Goal: Task Accomplishment & Management: Manage account settings

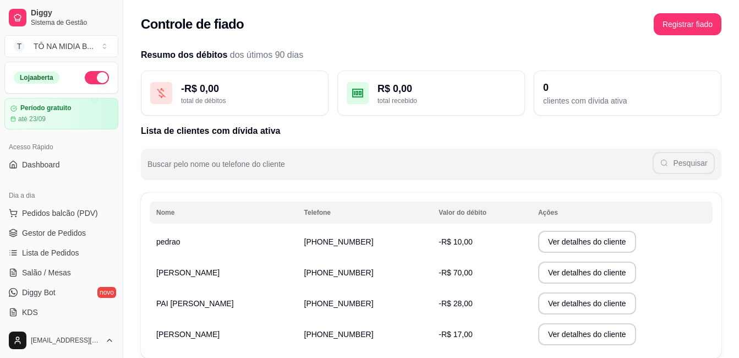
click at [88, 204] on div "Dia a dia Pedidos balcão (PDV) Gestor de Pedidos Lista de Pedidos Salão / Mesas…" at bounding box center [61, 253] width 123 height 143
click at [97, 217] on button "Pedidos balcão (PDV)" at bounding box center [61, 213] width 114 height 18
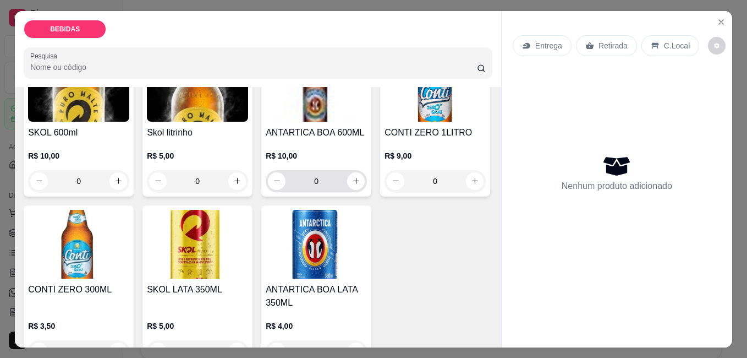
scroll to position [220, 0]
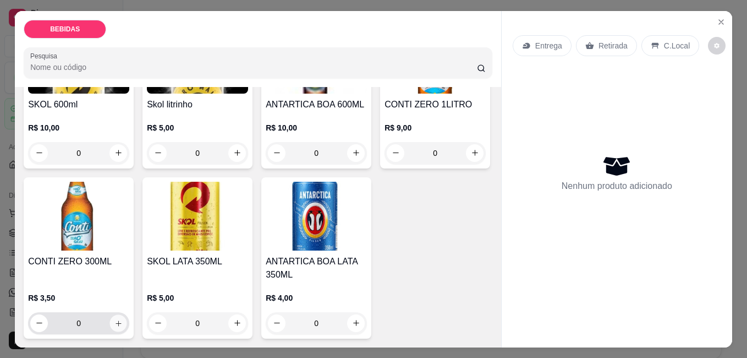
click at [127, 314] on button "increase-product-quantity" at bounding box center [118, 322] width 17 height 17
type input "1"
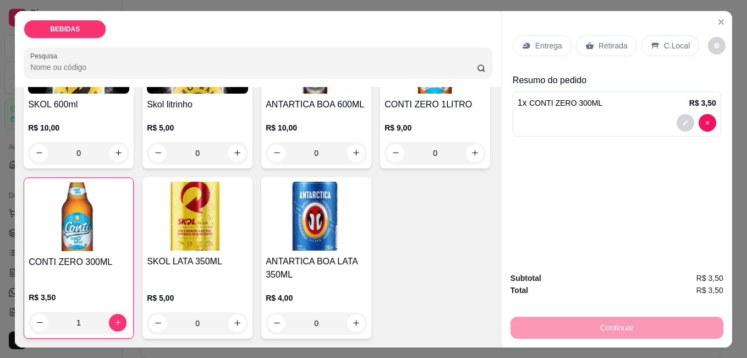
click at [674, 41] on p "C.Local" at bounding box center [677, 45] width 26 height 11
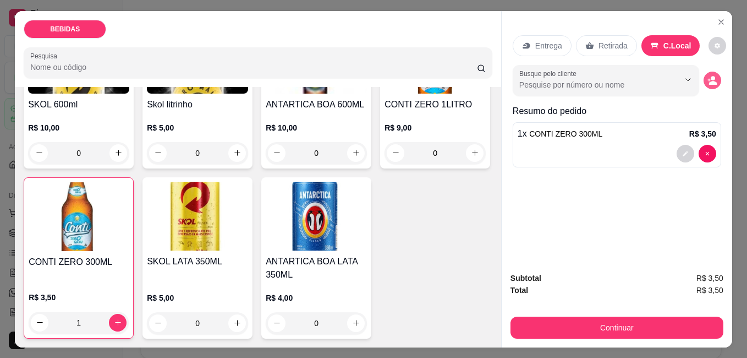
click at [711, 76] on circle "decrease-product-quantity" at bounding box center [713, 78] width 4 height 4
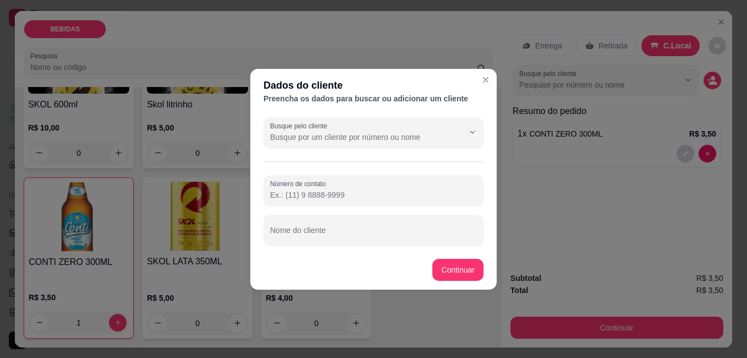
click at [350, 190] on input "Número de contato" at bounding box center [373, 194] width 207 height 11
type input "[PHONE_NUMBER]"
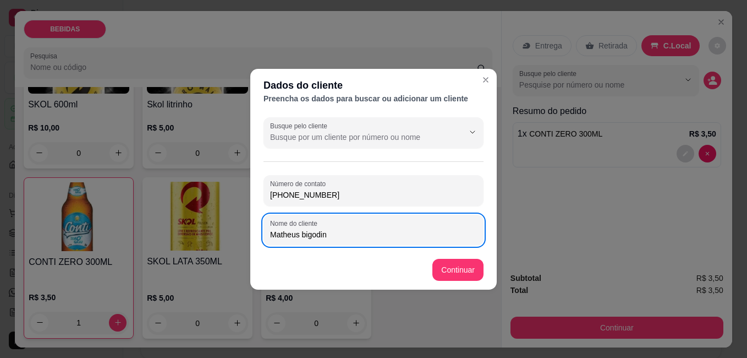
type input "Matheus bigodin"
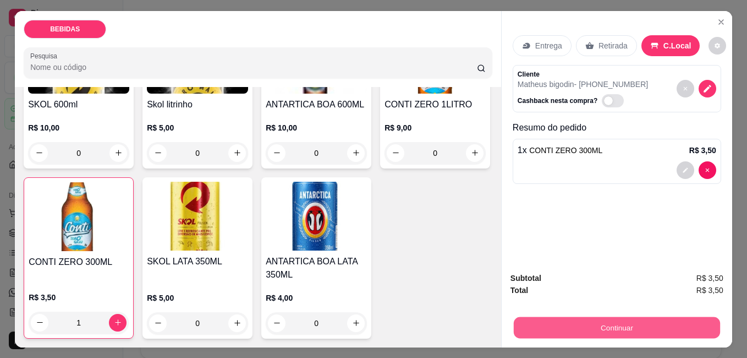
click at [665, 330] on button "Continuar" at bounding box center [617, 326] width 206 height 21
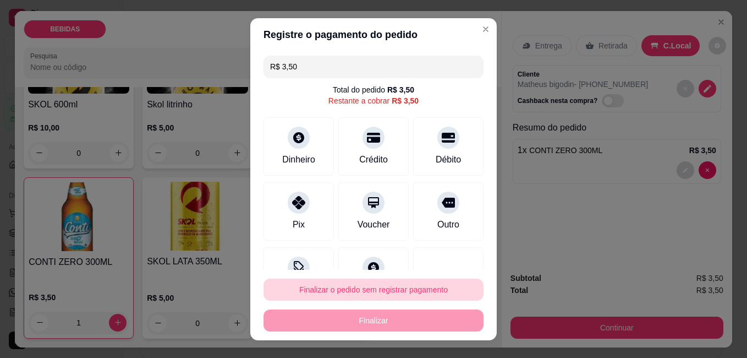
click at [383, 284] on button "Finalizar o pedido sem registrar pagamento" at bounding box center [374, 289] width 220 height 22
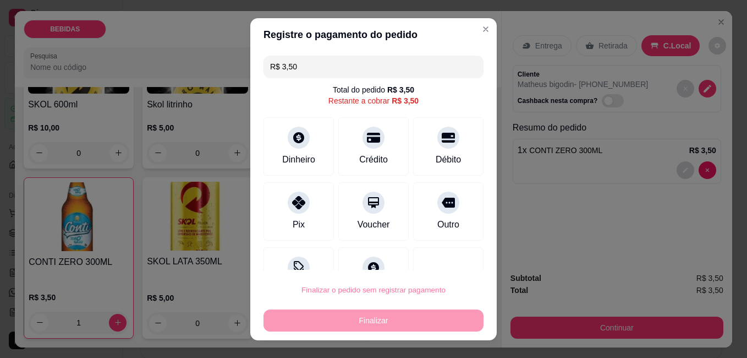
click at [438, 258] on button "Confirmar" at bounding box center [436, 258] width 41 height 17
type input "0"
type input "R$ 0,00"
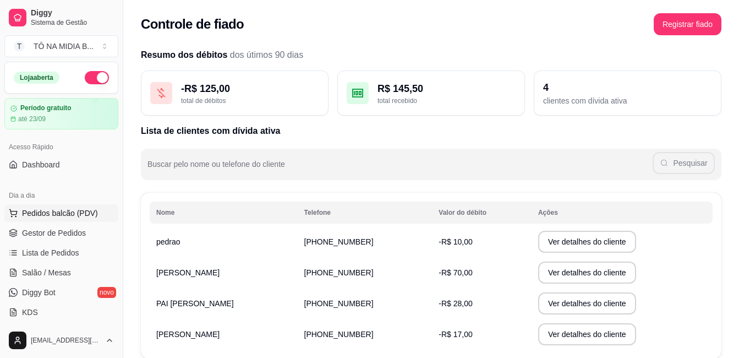
click at [89, 215] on span "Pedidos balcão (PDV)" at bounding box center [60, 212] width 76 height 11
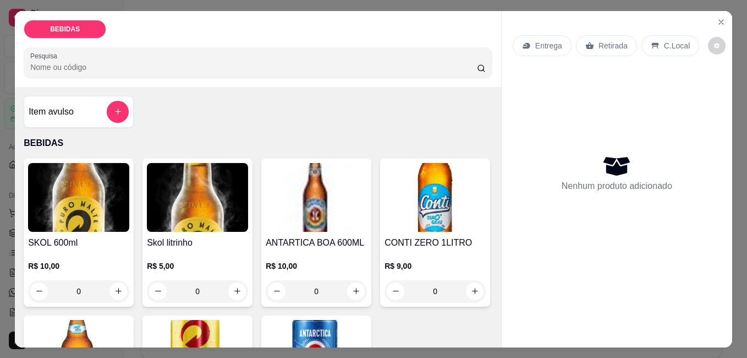
click at [313, 38] on div "BEBIDAS Pesquisa" at bounding box center [258, 49] width 487 height 76
click at [84, 106] on div "Item avulso" at bounding box center [79, 112] width 100 height 22
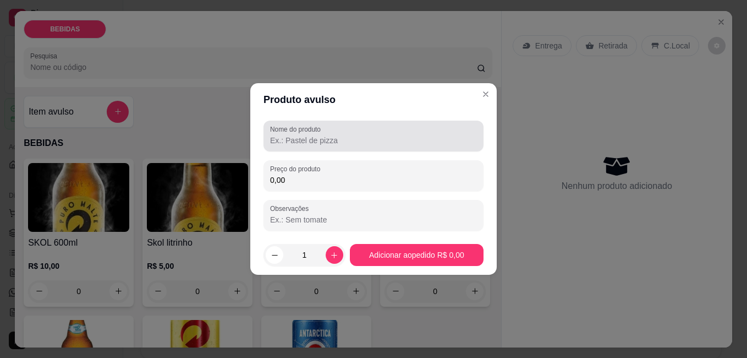
click at [407, 130] on div at bounding box center [373, 136] width 207 height 22
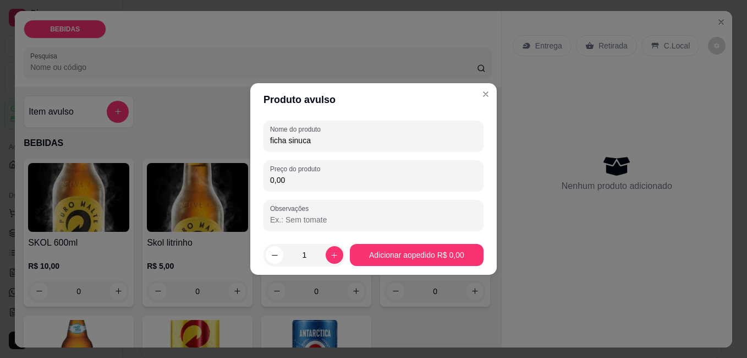
type input "ficha sinuca"
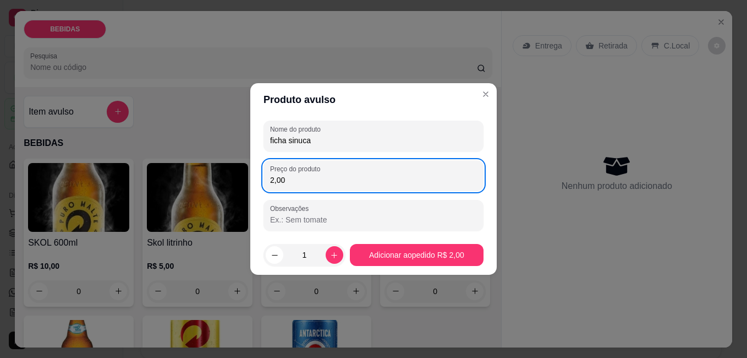
type input "2,00"
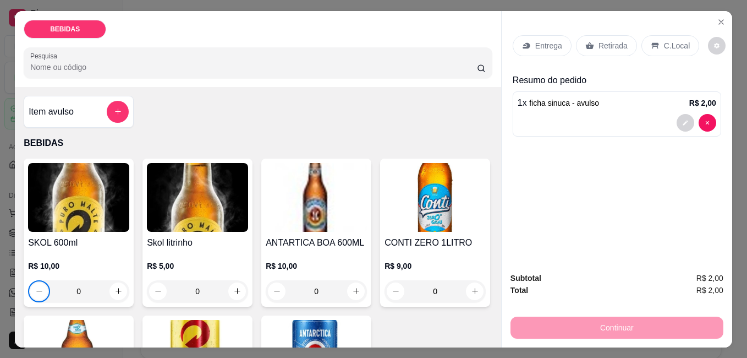
click at [666, 43] on p "C.Local" at bounding box center [677, 45] width 26 height 11
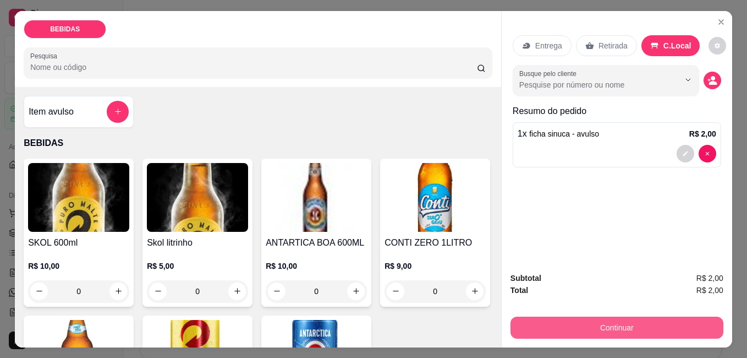
click at [681, 332] on button "Continuar" at bounding box center [617, 327] width 213 height 22
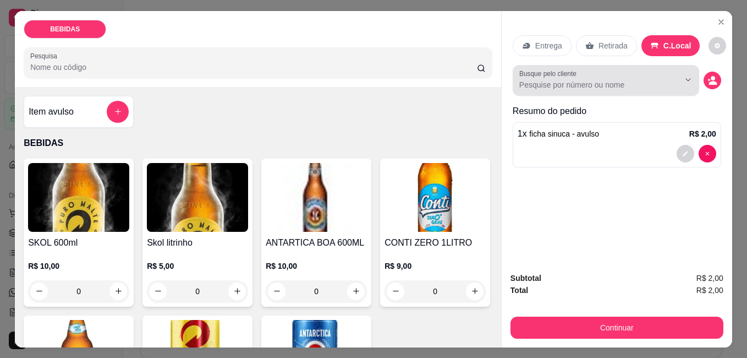
click at [657, 79] on input "Busque pelo cliente" at bounding box center [591, 84] width 143 height 11
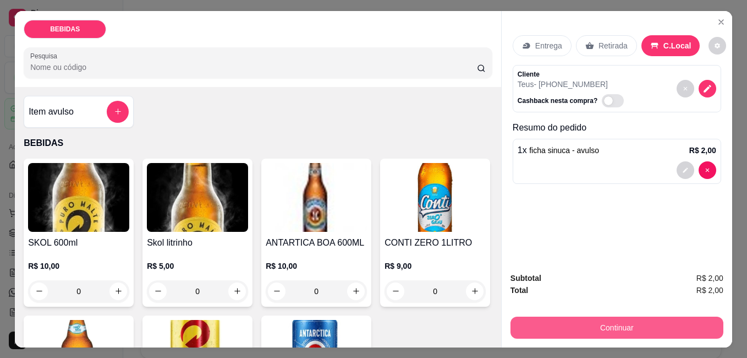
click at [663, 316] on button "Continuar" at bounding box center [617, 327] width 213 height 22
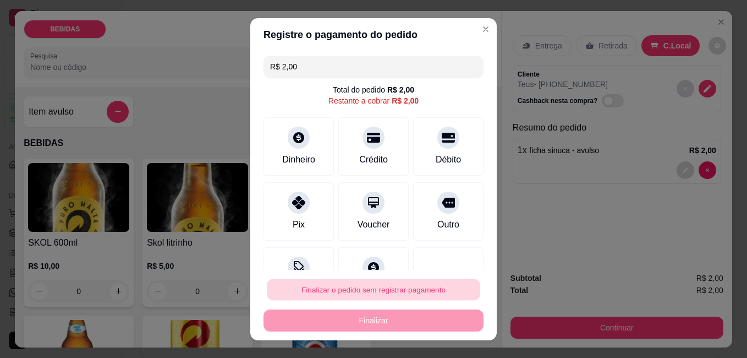
click at [430, 285] on button "Finalizar o pedido sem registrar pagamento" at bounding box center [374, 288] width 214 height 21
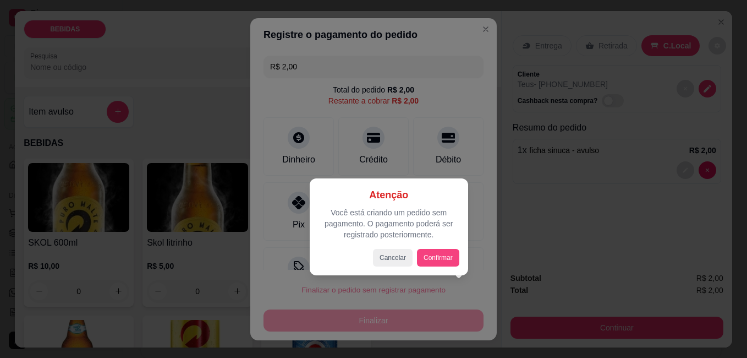
click at [445, 247] on div "Atenção Você está criando um pedido sem pagamento. O pagamento poderá ser regis…" at bounding box center [389, 226] width 141 height 79
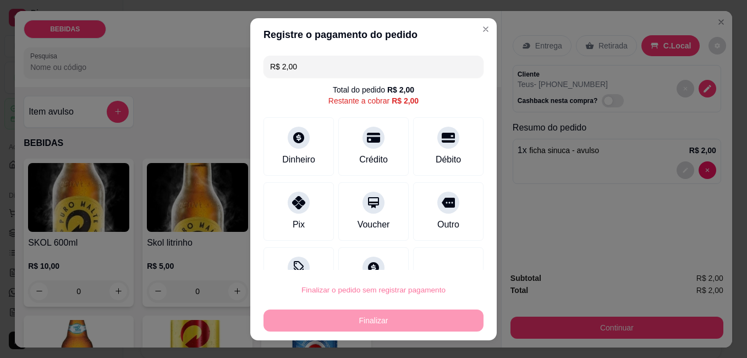
click at [457, 254] on button "Confirmar" at bounding box center [436, 258] width 41 height 17
type input "R$ 0,00"
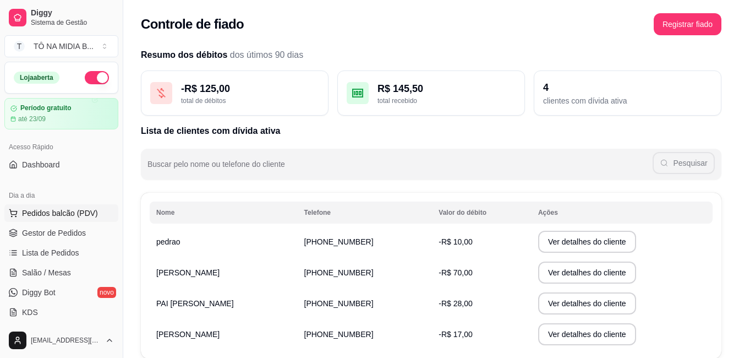
click at [80, 220] on button "Pedidos balcão (PDV)" at bounding box center [61, 213] width 114 height 18
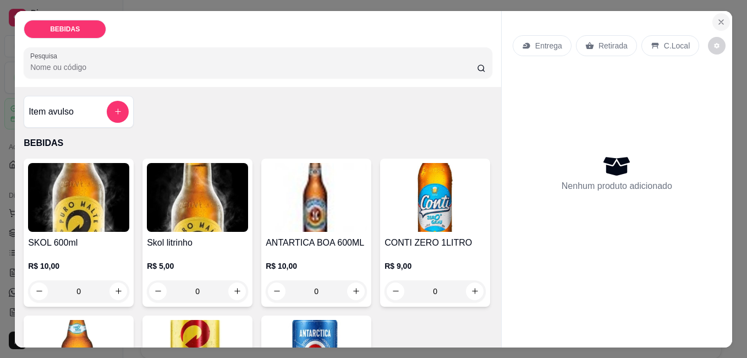
click at [717, 18] on icon "Close" at bounding box center [721, 22] width 9 height 9
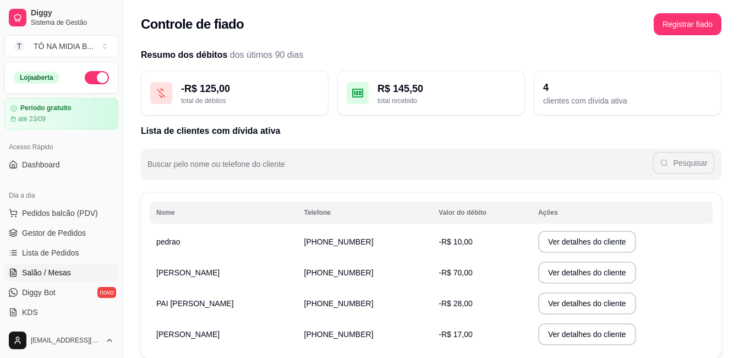
scroll to position [55, 0]
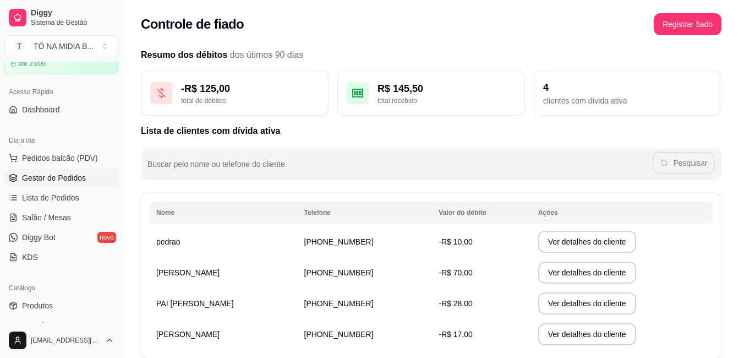
click at [80, 175] on span "Gestor de Pedidos" at bounding box center [54, 177] width 64 height 11
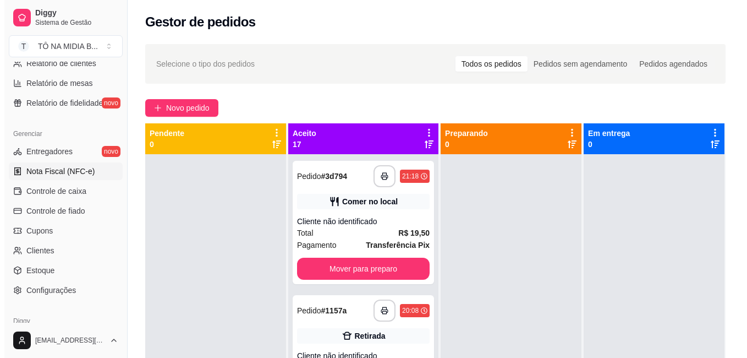
scroll to position [275, 0]
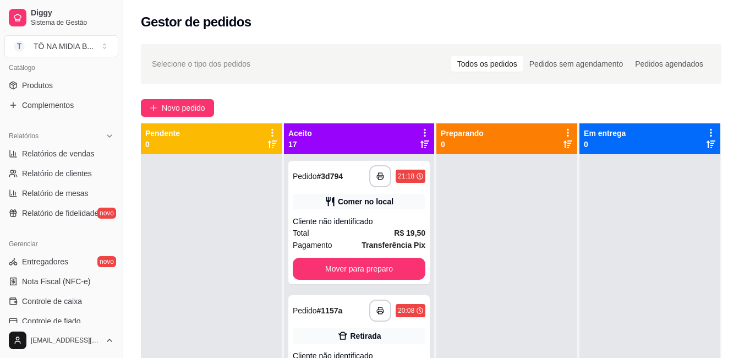
click at [71, 164] on ul "Relatórios de vendas Relatório de clientes Relatório de mesas Relatório de fide…" at bounding box center [61, 183] width 114 height 77
click at [76, 162] on link "Relatórios de vendas" at bounding box center [61, 154] width 114 height 18
select select "ALL"
select select "0"
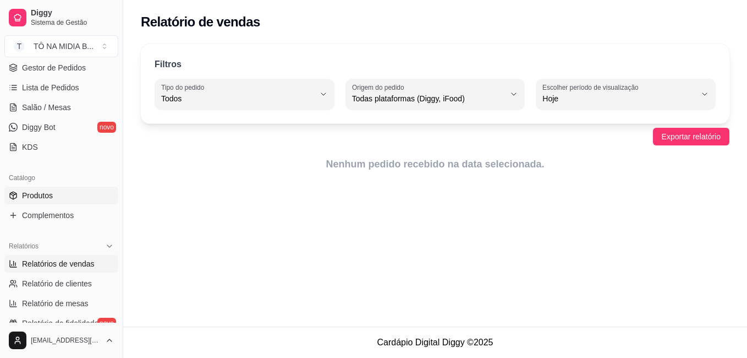
scroll to position [110, 0]
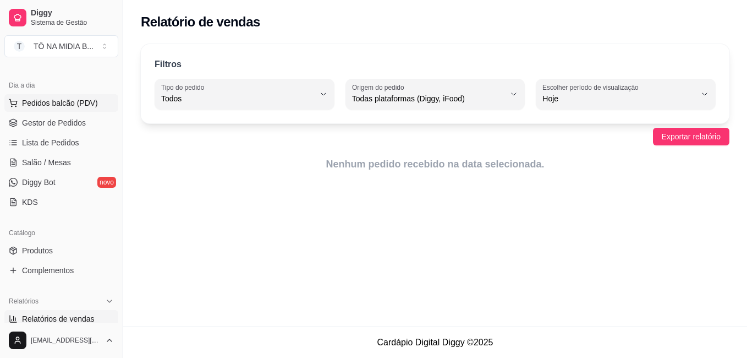
click at [51, 103] on span "Pedidos balcão (PDV)" at bounding box center [60, 102] width 76 height 11
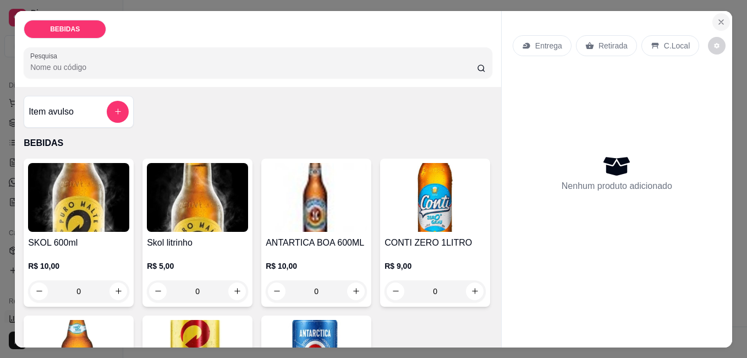
click at [719, 18] on icon "Close" at bounding box center [721, 22] width 9 height 9
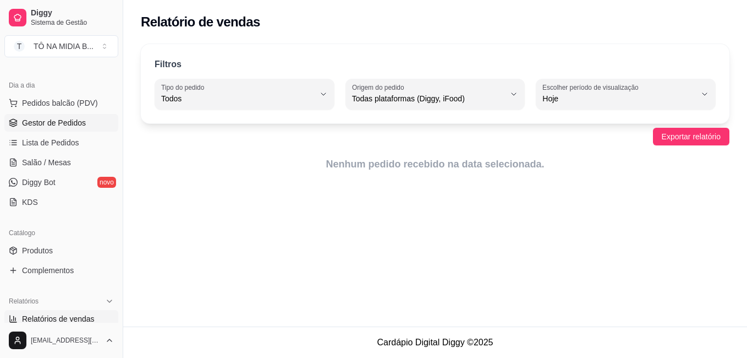
click at [52, 125] on span "Gestor de Pedidos" at bounding box center [54, 122] width 64 height 11
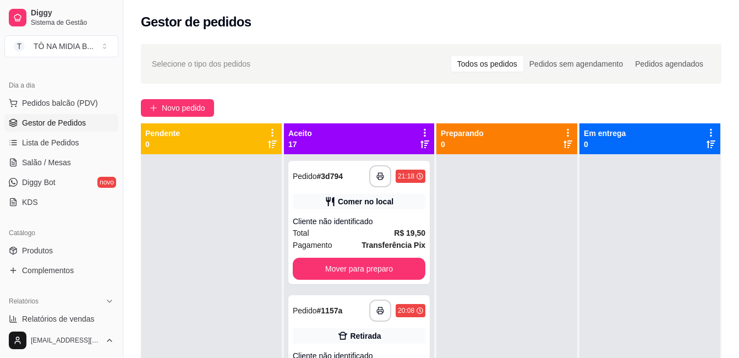
click at [42, 132] on ul "Pedidos balcão (PDV) Gestor de Pedidos Lista de Pedidos Salão / Mesas Diggy Bot…" at bounding box center [61, 152] width 114 height 117
click at [53, 140] on span "Lista de Pedidos" at bounding box center [50, 142] width 57 height 11
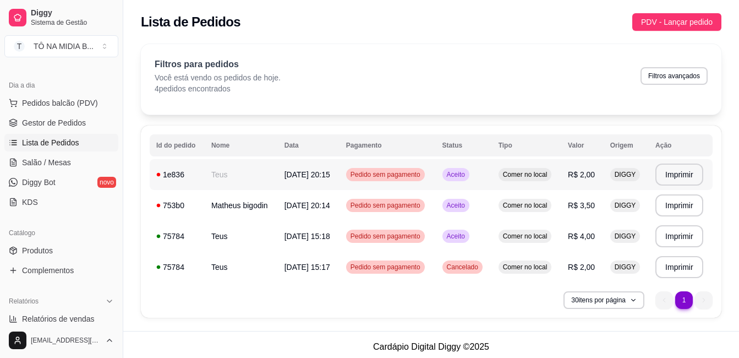
click at [509, 163] on td "Comer no local" at bounding box center [526, 174] width 69 height 31
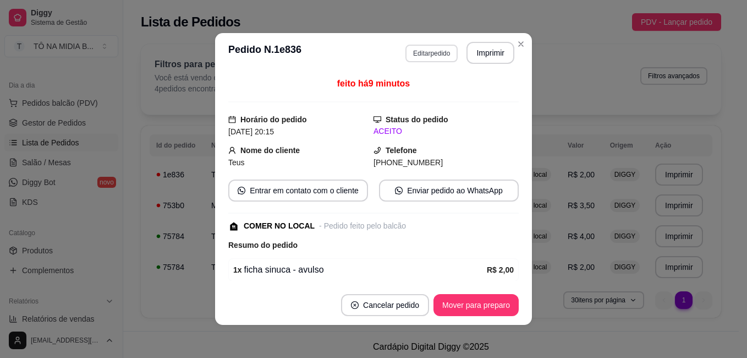
click at [429, 62] on button "Editar pedido" at bounding box center [432, 54] width 52 height 18
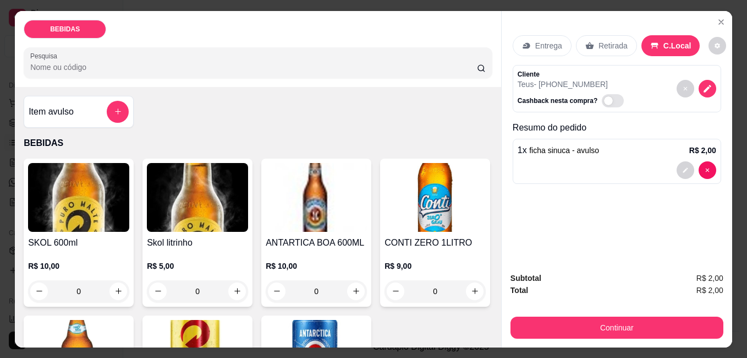
drag, startPoint x: 569, startPoint y: 153, endPoint x: 575, endPoint y: 155, distance: 6.3
click at [575, 155] on div "1 x ficha sinuca - avulso R$ 2,00" at bounding box center [617, 161] width 209 height 45
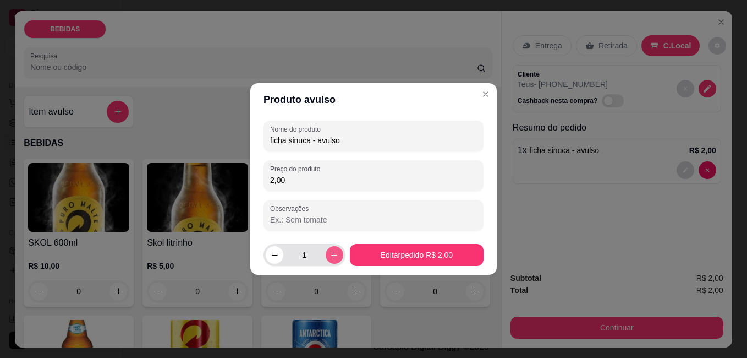
click at [329, 252] on button "increase-product-quantity" at bounding box center [335, 255] width 18 height 18
type input "2"
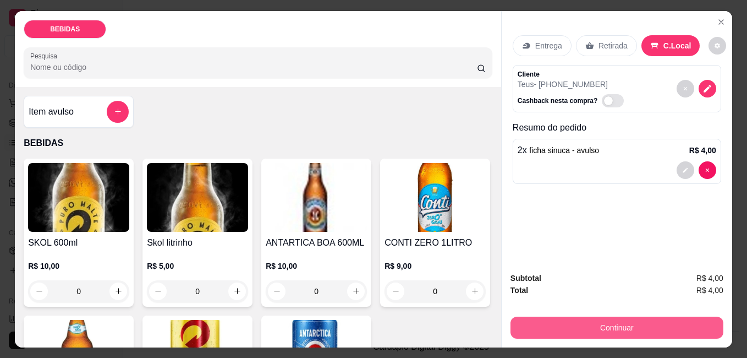
click at [679, 316] on button "Continuar" at bounding box center [617, 327] width 213 height 22
click at [595, 316] on button "Continuar" at bounding box center [617, 327] width 213 height 22
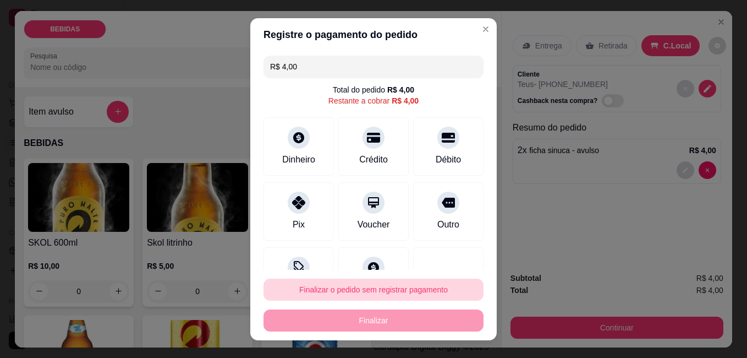
click at [346, 281] on button "Finalizar o pedido sem registrar pagamento" at bounding box center [374, 289] width 220 height 22
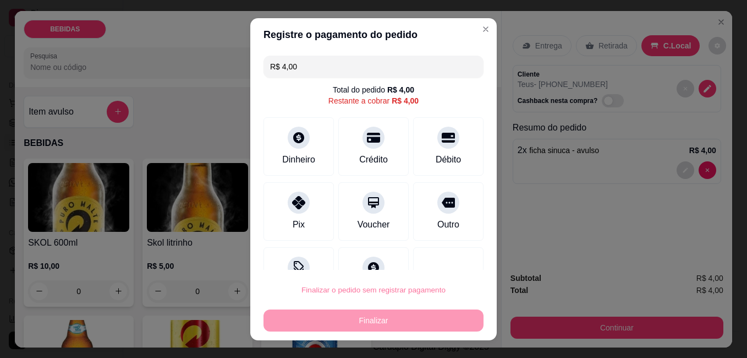
click at [434, 256] on button "Confirmar" at bounding box center [436, 258] width 39 height 17
type input "R$ 0,00"
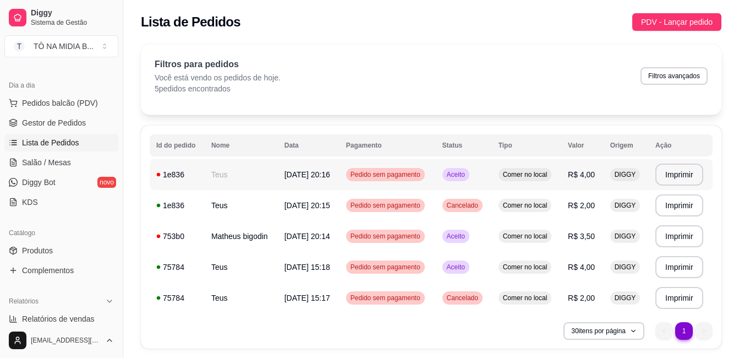
click at [248, 178] on td "Teus" at bounding box center [241, 174] width 73 height 31
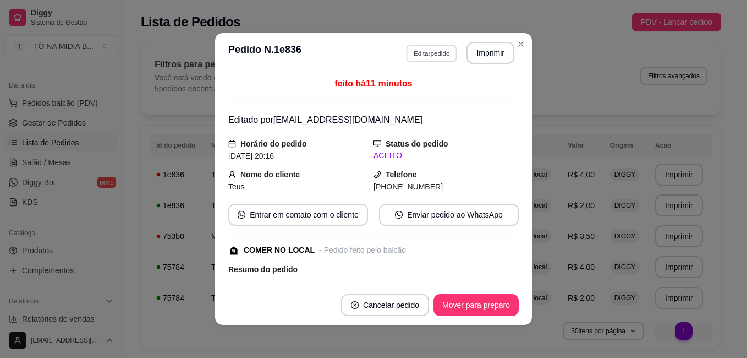
click at [430, 55] on button "Editar pedido" at bounding box center [431, 53] width 51 height 17
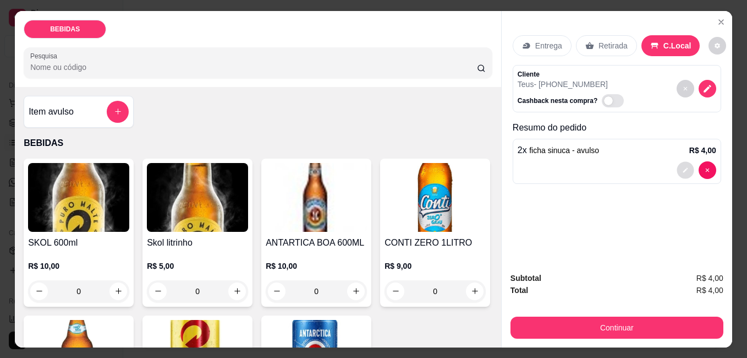
click at [686, 172] on button "decrease-product-quantity" at bounding box center [685, 169] width 17 height 17
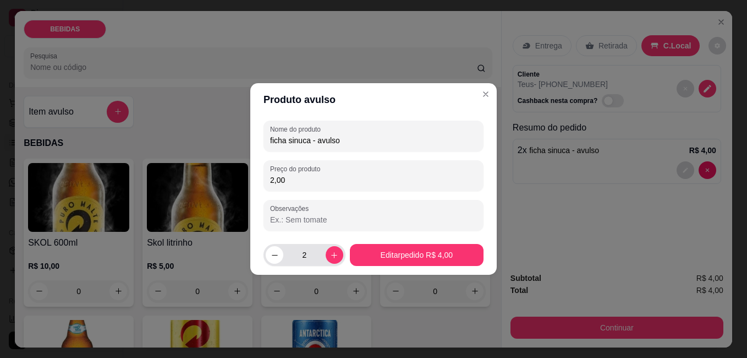
click at [264, 255] on div "2" at bounding box center [305, 255] width 82 height 22
click at [278, 255] on icon "decrease-product-quantity" at bounding box center [275, 255] width 8 height 8
type input "1"
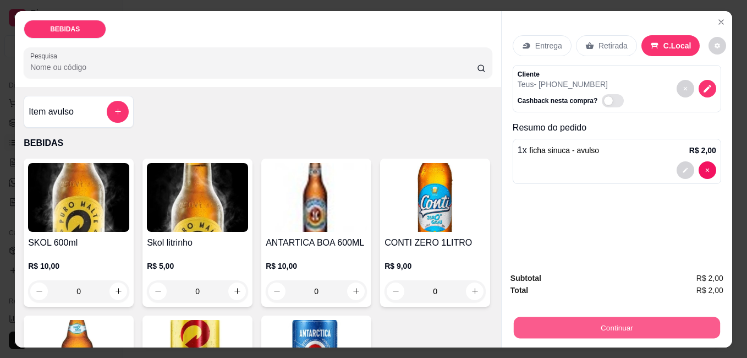
click at [632, 326] on button "Continuar" at bounding box center [617, 326] width 206 height 21
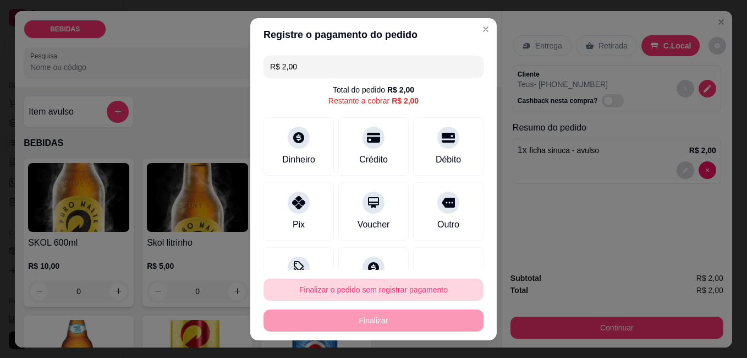
click at [323, 294] on button "Finalizar o pedido sem registrar pagamento" at bounding box center [374, 289] width 220 height 22
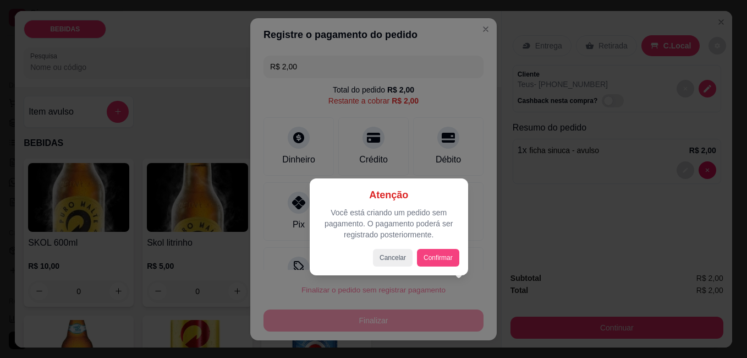
click at [433, 266] on div "Atenção Você está criando um pedido sem pagamento. O pagamento poderá ser regis…" at bounding box center [389, 226] width 159 height 97
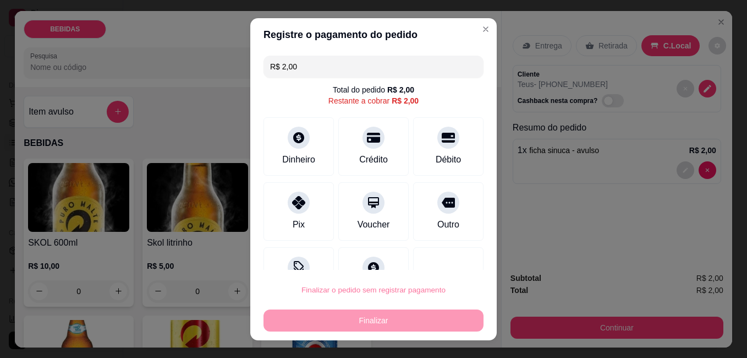
click at [445, 250] on button "Confirmar" at bounding box center [436, 258] width 41 height 17
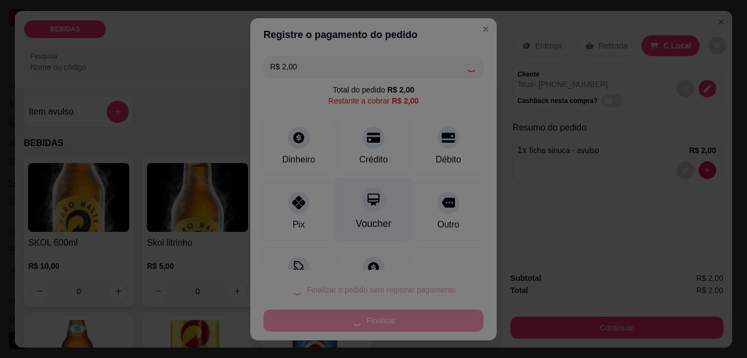
type input "R$ 0,00"
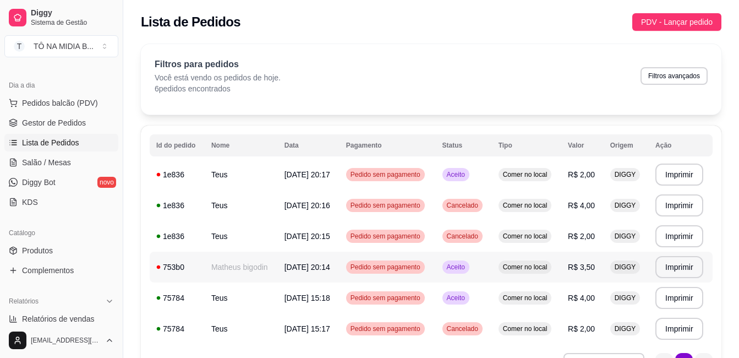
click at [520, 266] on span "Comer no local" at bounding box center [525, 267] width 49 height 9
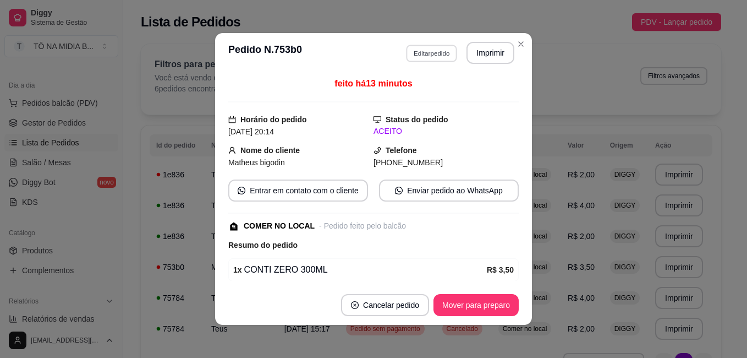
click at [439, 53] on button "Editar pedido" at bounding box center [431, 53] width 51 height 17
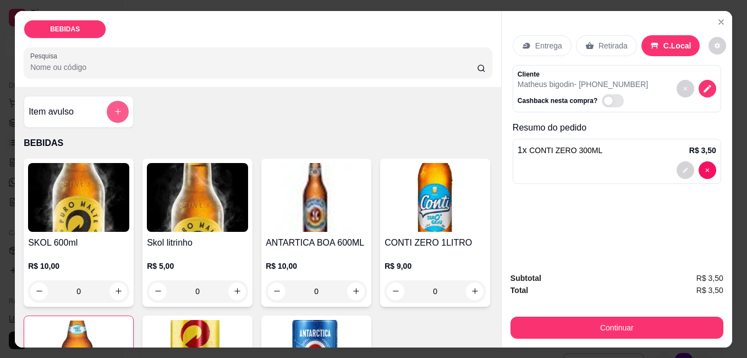
click at [114, 108] on icon "add-separate-item" at bounding box center [118, 111] width 8 height 8
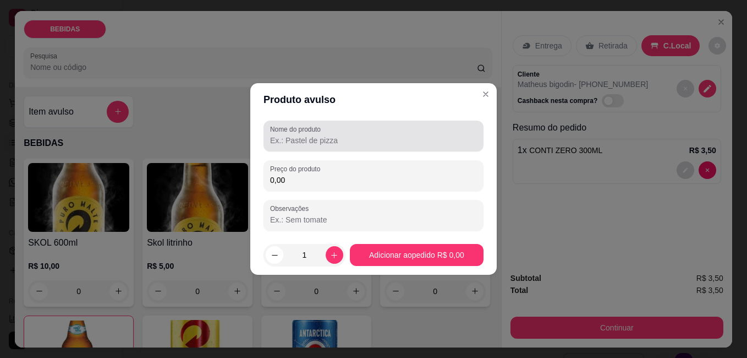
click at [367, 138] on input "Nome do produto" at bounding box center [373, 140] width 207 height 11
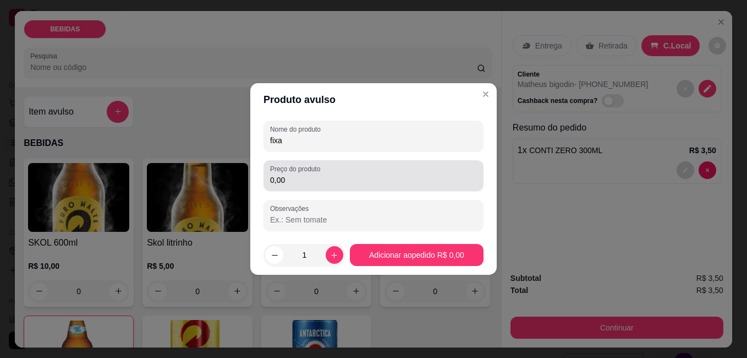
type input "fixa"
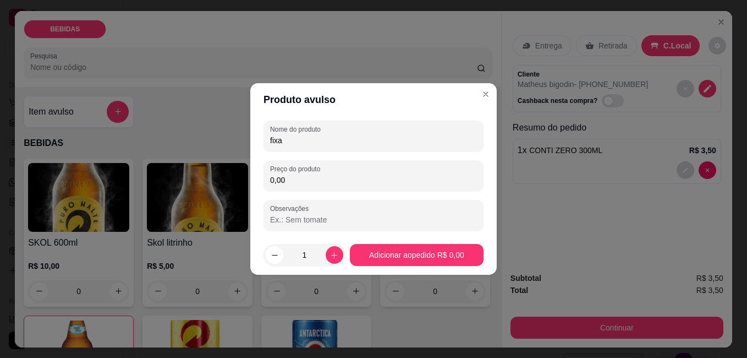
click at [329, 179] on input "0,00" at bounding box center [373, 179] width 207 height 11
type input "2,00"
drag, startPoint x: 339, startPoint y: 263, endPoint x: 334, endPoint y: 264, distance: 5.5
click at [339, 264] on div "1" at bounding box center [305, 255] width 82 height 22
click at [330, 258] on icon "increase-product-quantity" at bounding box center [334, 255] width 8 height 8
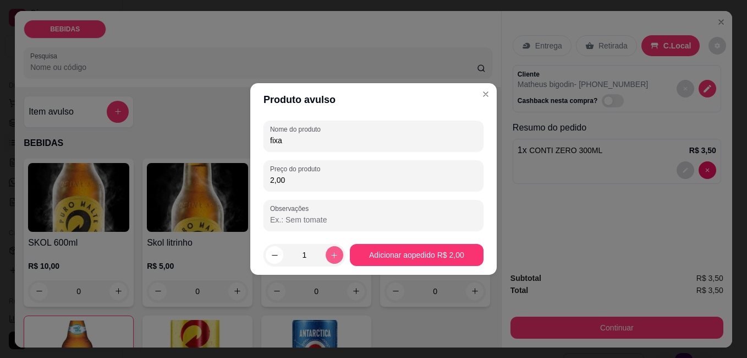
type input "2"
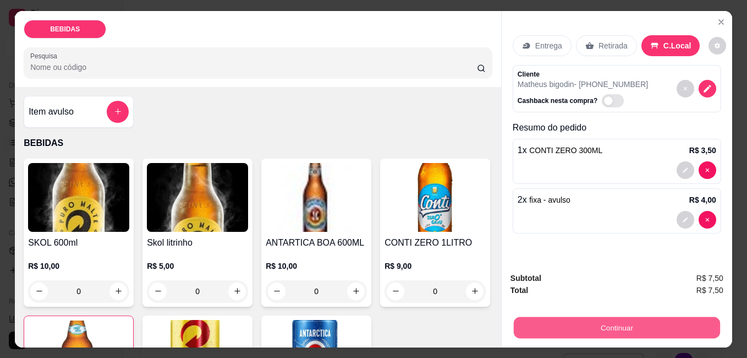
click at [679, 320] on button "Continuar" at bounding box center [617, 326] width 206 height 21
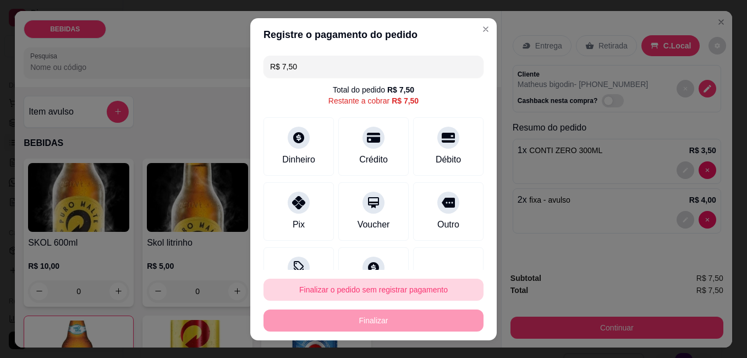
click at [367, 294] on button "Finalizar o pedido sem registrar pagamento" at bounding box center [374, 289] width 220 height 22
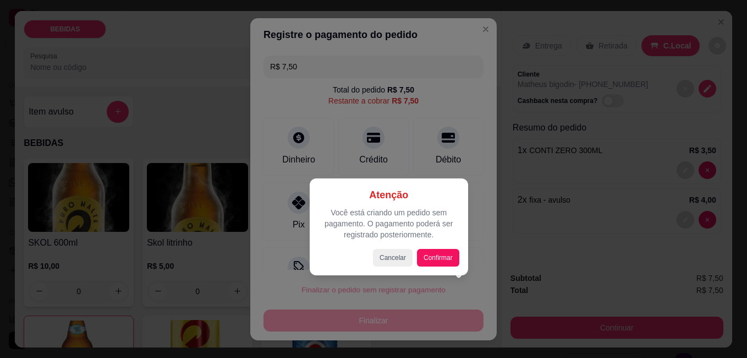
click at [372, 316] on div at bounding box center [373, 179] width 747 height 358
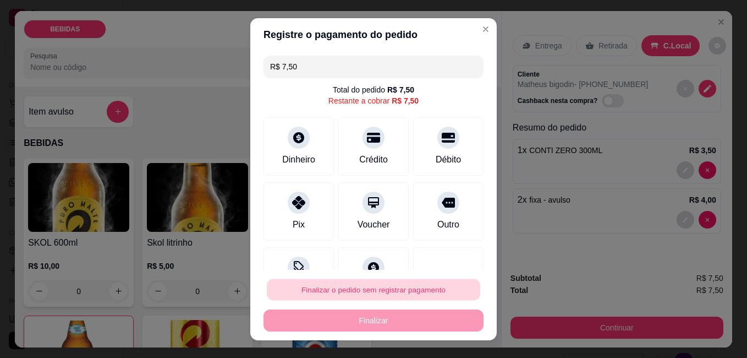
click at [417, 292] on button "Finalizar o pedido sem registrar pagamento" at bounding box center [374, 288] width 214 height 21
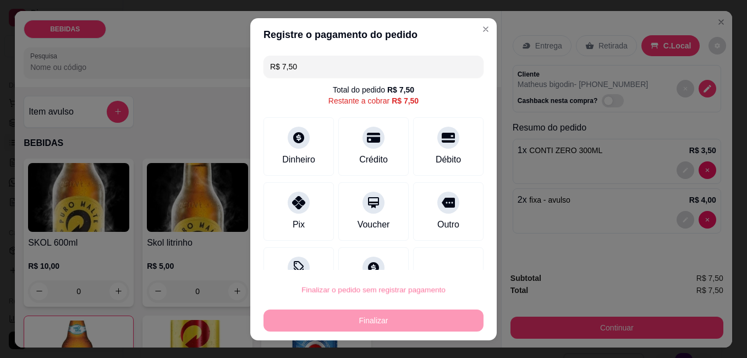
click at [435, 250] on button "Confirmar" at bounding box center [436, 258] width 41 height 17
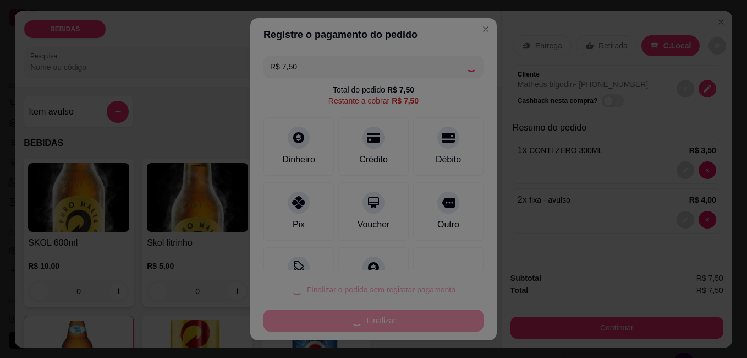
type input "0"
type input "R$ 0,00"
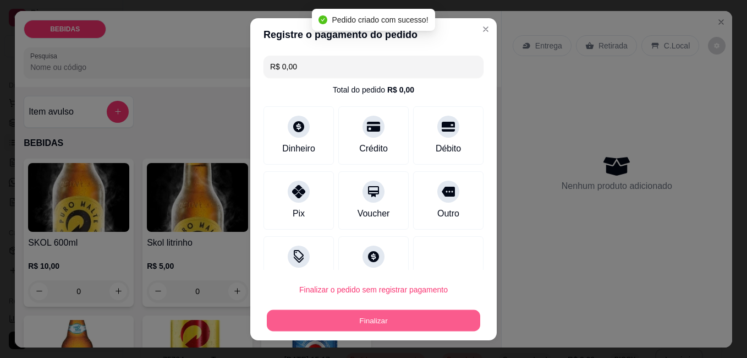
click at [422, 321] on button "Finalizar" at bounding box center [374, 319] width 214 height 21
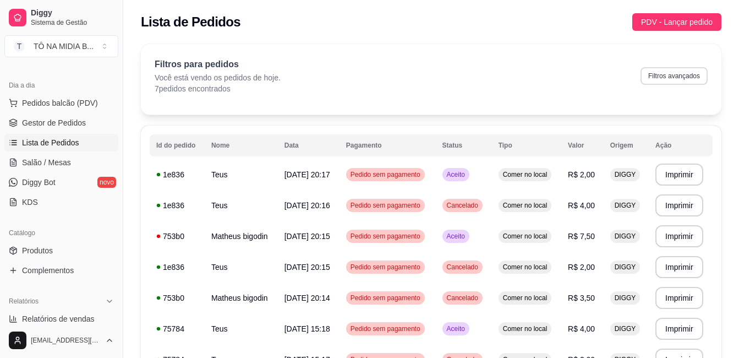
click at [652, 80] on button "Filtros avançados" at bounding box center [674, 76] width 67 height 18
select select "0"
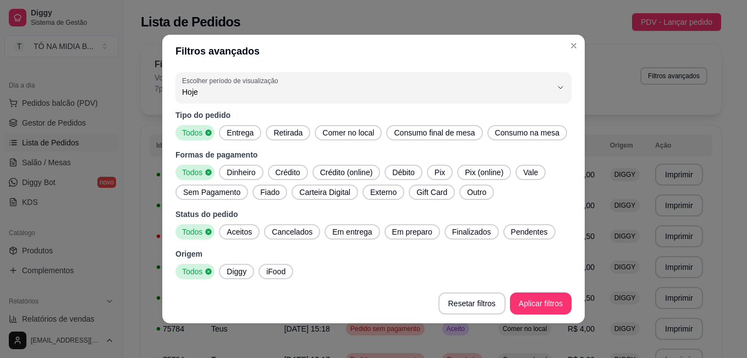
click at [222, 233] on span "Aceitos" at bounding box center [239, 231] width 34 height 11
click at [348, 233] on span "Em entrega" at bounding box center [352, 231] width 48 height 11
click at [397, 233] on span "Em preparo" at bounding box center [415, 231] width 49 height 11
drag, startPoint x: 457, startPoint y: 233, endPoint x: 561, endPoint y: 239, distance: 104.2
click at [462, 233] on span "Finalizados" at bounding box center [479, 231] width 48 height 11
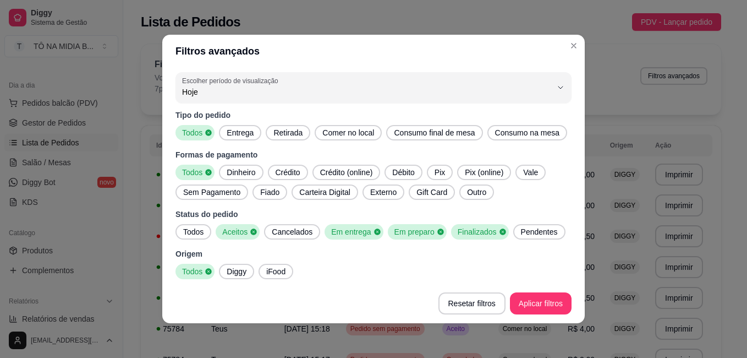
click at [522, 235] on span "Pendentes" at bounding box center [540, 231] width 46 height 11
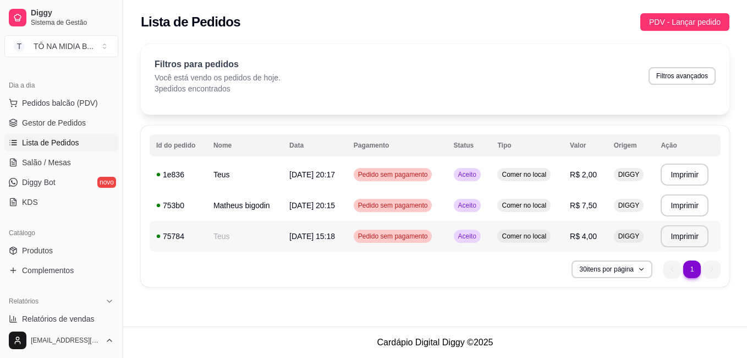
click at [335, 236] on span "[DATE] 15:18" at bounding box center [312, 236] width 46 height 9
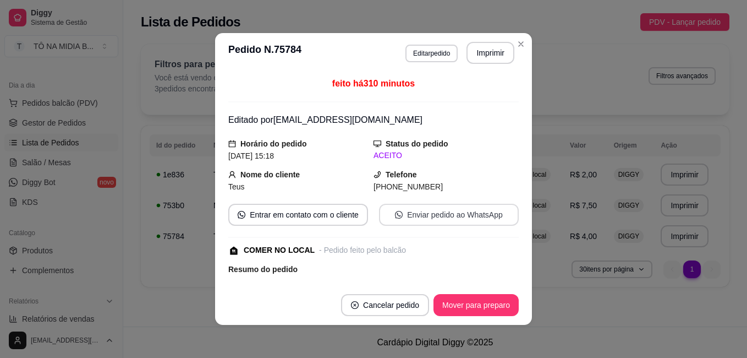
scroll to position [105, 0]
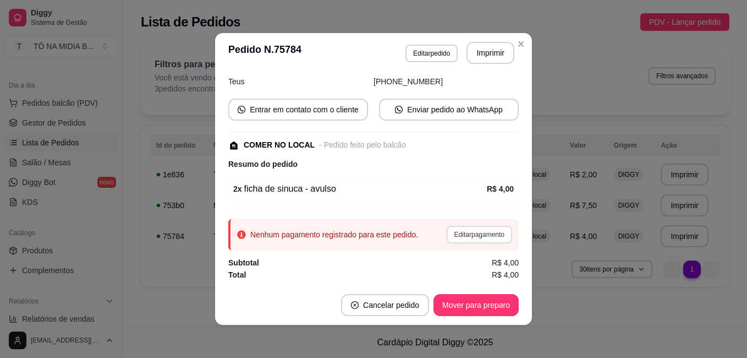
click at [495, 230] on button "Editar pagamento" at bounding box center [479, 235] width 65 height 18
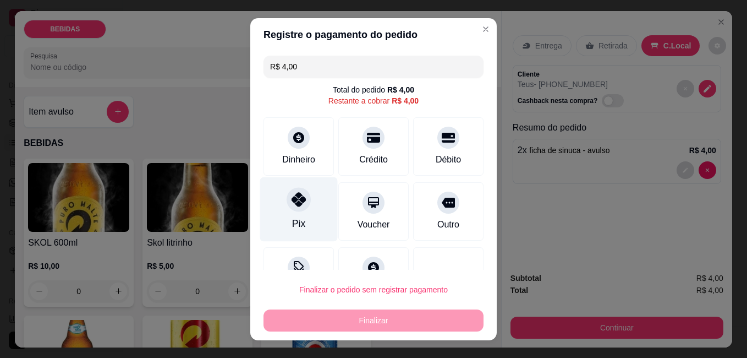
click at [296, 227] on div "Pix" at bounding box center [298, 223] width 13 height 14
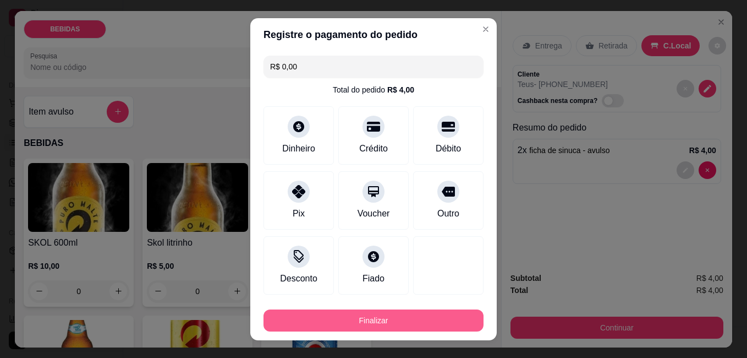
click at [383, 328] on button "Finalizar" at bounding box center [374, 320] width 220 height 22
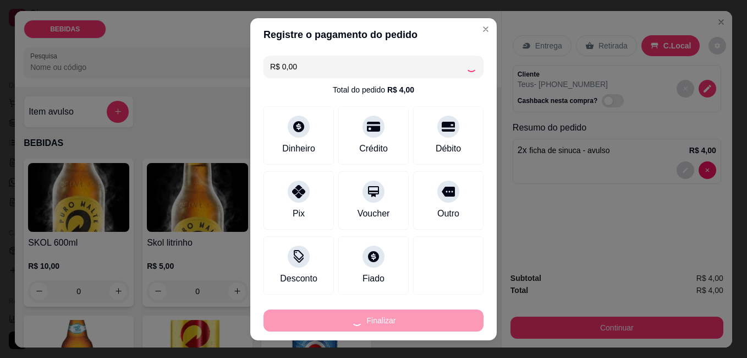
type input "-R$ 4,00"
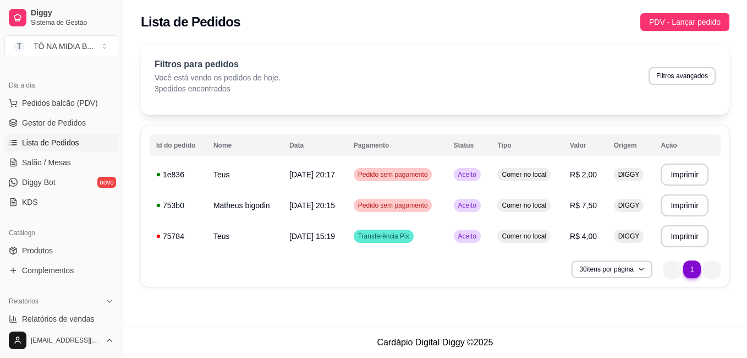
scroll to position [0, 0]
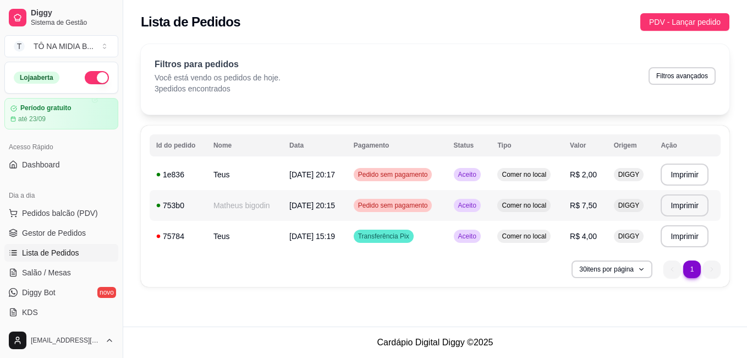
click at [580, 204] on span "R$ 7,50" at bounding box center [583, 205] width 27 height 9
click at [574, 204] on td "R$ 7,50" at bounding box center [586, 205] width 44 height 31
click at [588, 191] on td "R$ 7,50" at bounding box center [586, 205] width 44 height 31
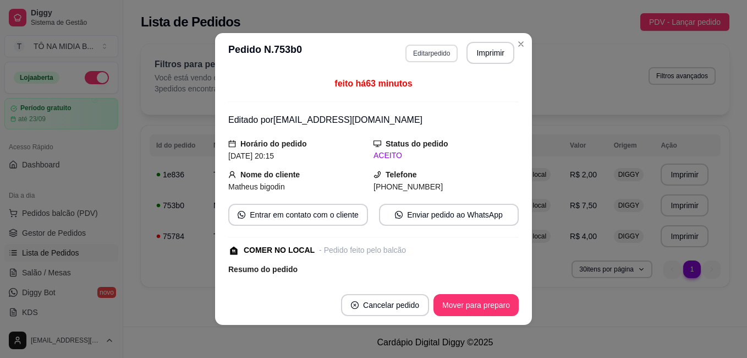
click at [409, 50] on button "Editar pedido" at bounding box center [432, 54] width 52 height 18
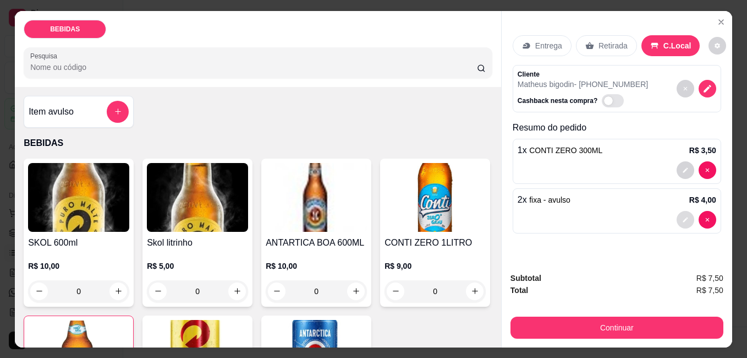
click at [685, 213] on button "decrease-product-quantity" at bounding box center [686, 220] width 18 height 18
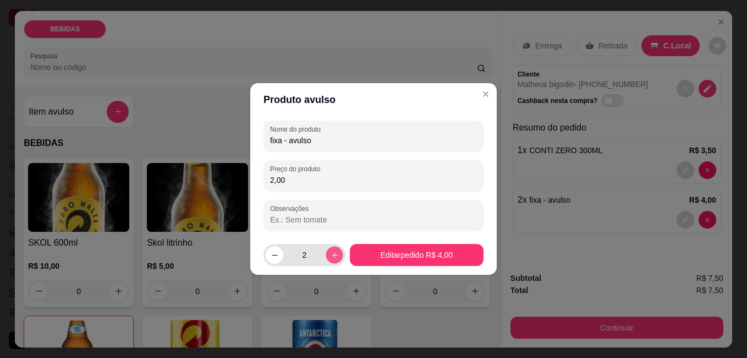
click at [333, 260] on button "increase-product-quantity" at bounding box center [334, 254] width 17 height 17
type input "3"
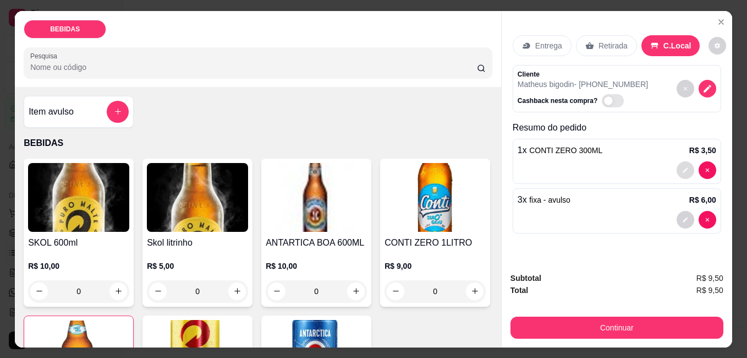
click at [678, 166] on button "decrease-product-quantity" at bounding box center [686, 170] width 18 height 18
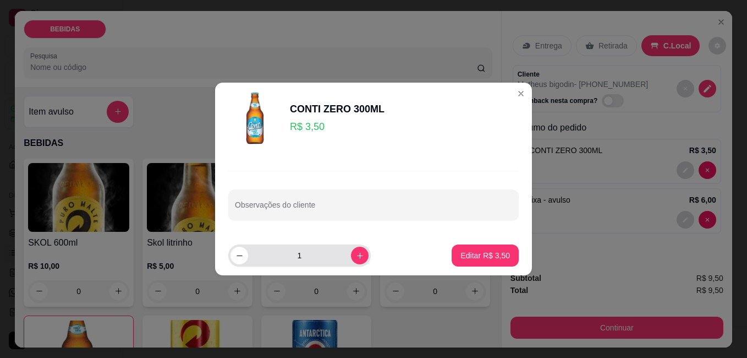
drag, startPoint x: 330, startPoint y: 252, endPoint x: 351, endPoint y: 261, distance: 23.4
click at [341, 263] on div "1" at bounding box center [300, 255] width 138 height 22
click at [351, 260] on button "increase-product-quantity" at bounding box center [360, 256] width 18 height 18
type input "2"
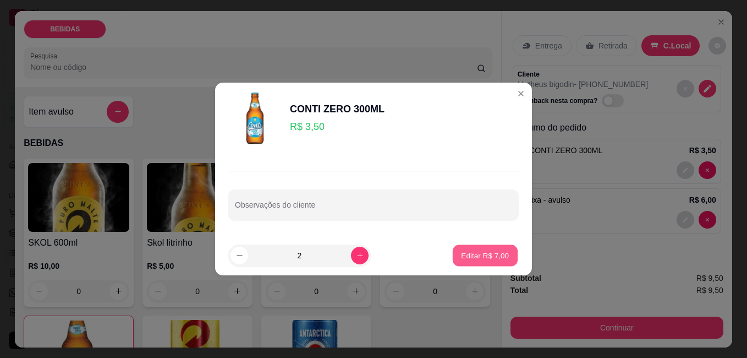
click at [478, 256] on p "Editar R$ 7,00" at bounding box center [486, 255] width 48 height 10
type input "2"
